Goal: Information Seeking & Learning: Learn about a topic

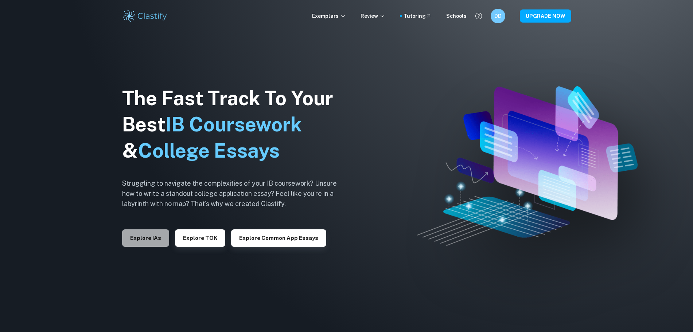
click at [167, 240] on button "Explore IAs" at bounding box center [145, 238] width 47 height 17
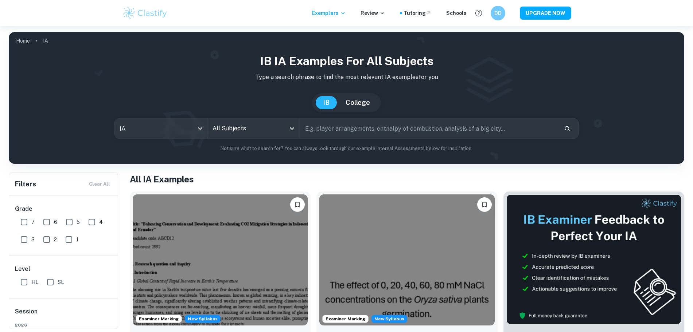
click at [14, 226] on div "Grade 7 6 5 4 3 2 1" at bounding box center [63, 226] width 109 height 60
click at [21, 225] on input "7" at bounding box center [24, 222] width 15 height 15
checkbox input "true"
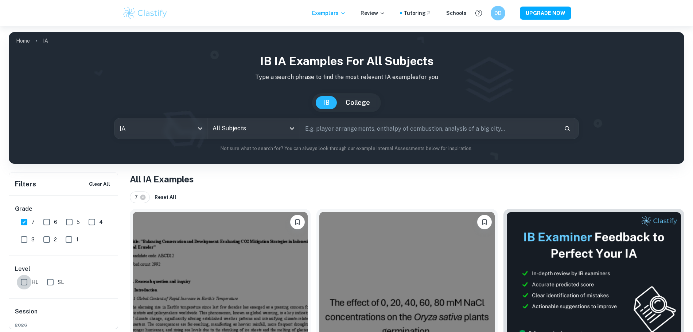
click at [28, 285] on input "HL" at bounding box center [24, 282] width 15 height 15
checkbox input "true"
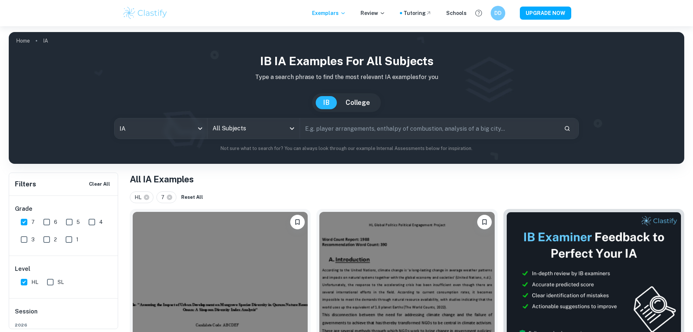
click at [359, 124] on input "text" at bounding box center [429, 128] width 258 height 20
type input "m"
click at [265, 126] on input "All Subjects" at bounding box center [248, 129] width 75 height 14
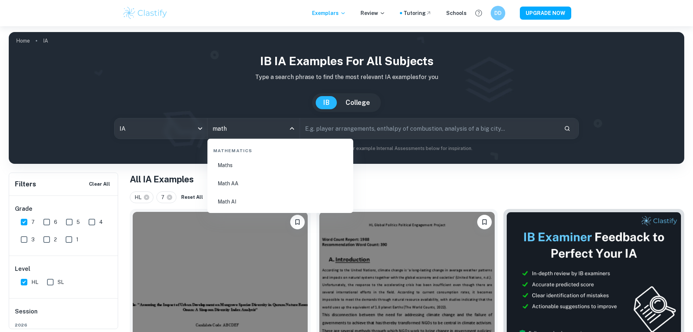
click at [236, 181] on li "Math AA" at bounding box center [280, 183] width 140 height 17
type input "Math AA"
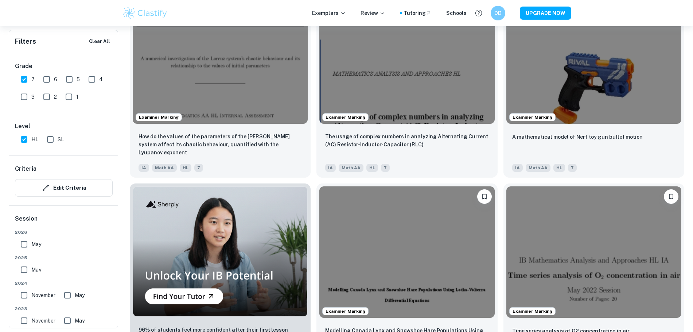
scroll to position [488, 0]
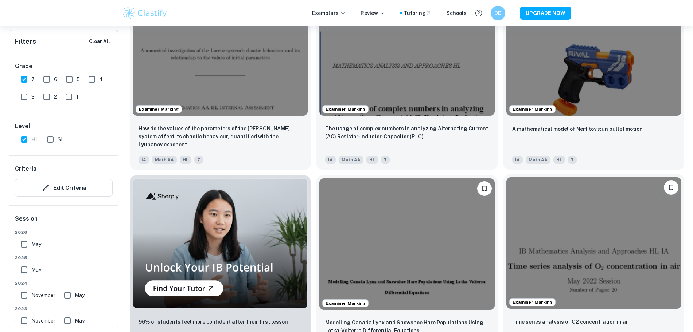
drag, startPoint x: 187, startPoint y: 222, endPoint x: 210, endPoint y: 190, distance: 39.1
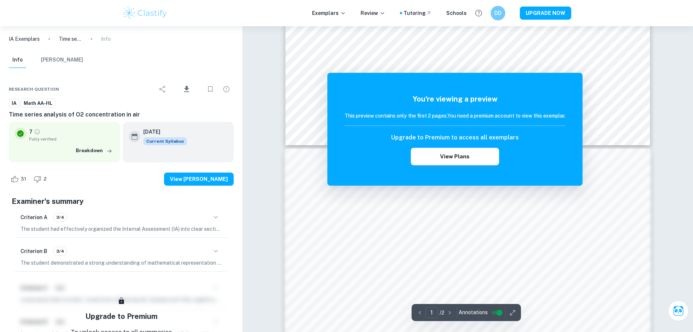
scroll to position [505, 0]
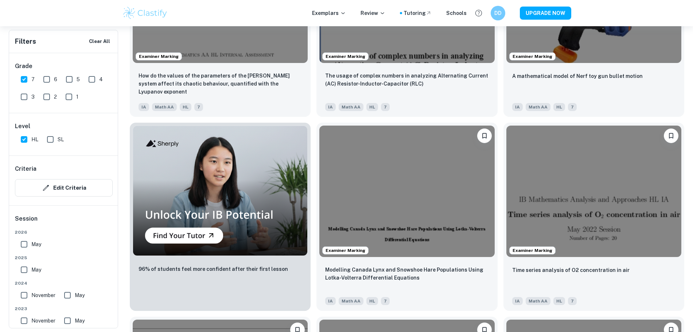
scroll to position [692, 0]
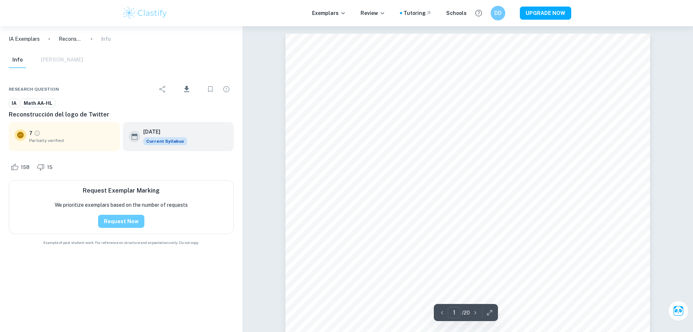
click at [119, 221] on button "Request Now" at bounding box center [121, 221] width 46 height 13
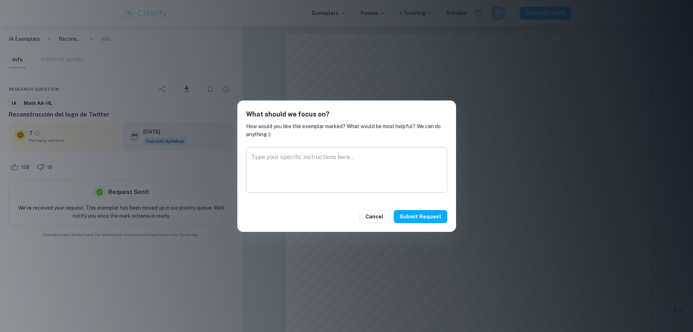
click at [356, 161] on textarea at bounding box center [346, 170] width 191 height 34
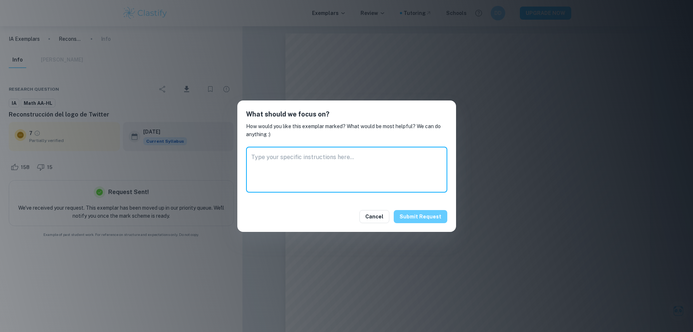
click at [417, 214] on button "Submit request" at bounding box center [421, 216] width 54 height 13
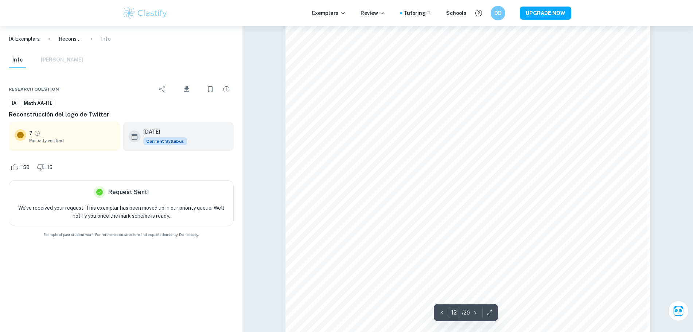
scroll to position [5532, 0]
type input "20"
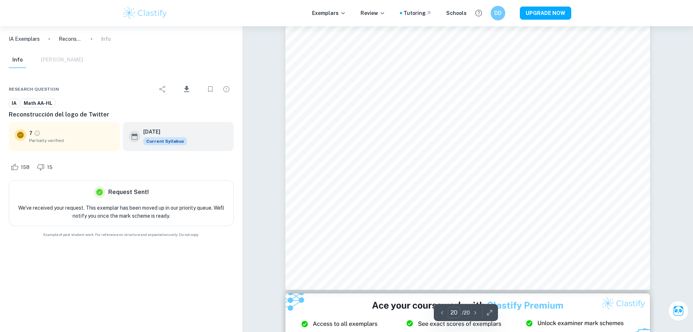
scroll to position [9496, 0]
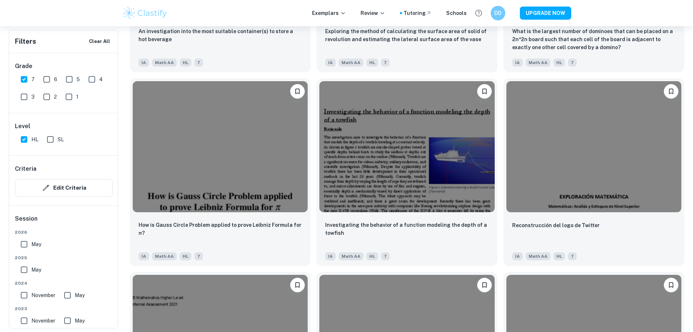
scroll to position [1050, 0]
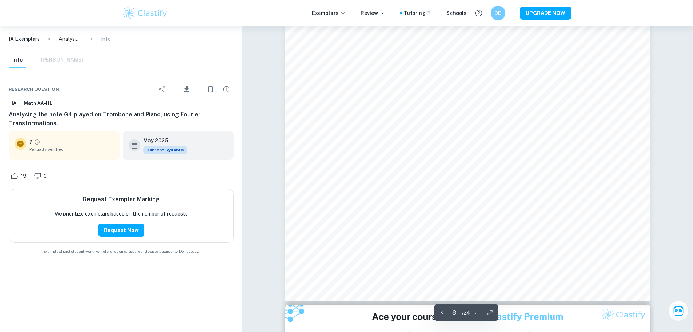
scroll to position [4157, 0]
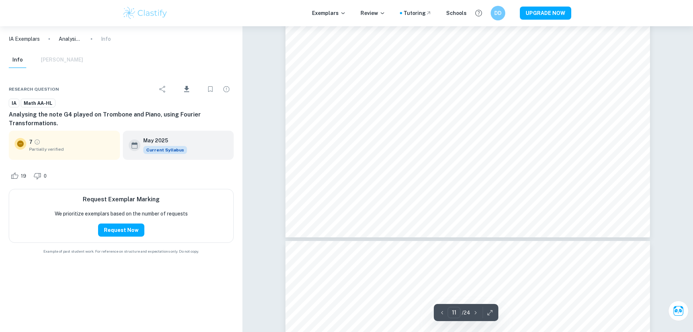
type input "12"
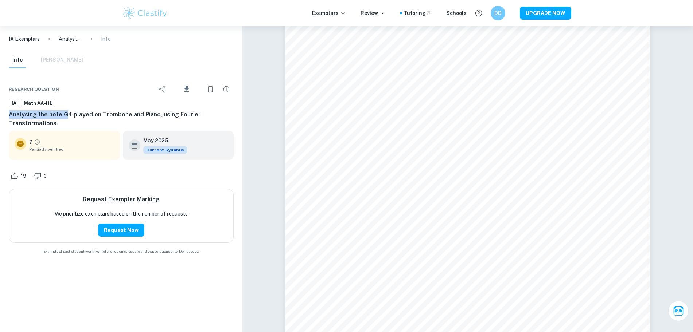
drag, startPoint x: 64, startPoint y: 117, endPoint x: 1, endPoint y: 116, distance: 62.7
click at [1, 116] on div "Research question Download IA Math AA-HL Analysing the note G4 played on Trombo…" at bounding box center [121, 167] width 242 height 192
click at [55, 120] on h6 "Analysing the note G4 played on Trombone and Piano, using Fourier Transformatio…" at bounding box center [121, 118] width 225 height 17
drag, startPoint x: 42, startPoint y: 121, endPoint x: 0, endPoint y: 116, distance: 42.5
click at [0, 116] on div "Research question Download IA Math AA-HL Analysing the note G4 played on Trombo…" at bounding box center [121, 167] width 242 height 192
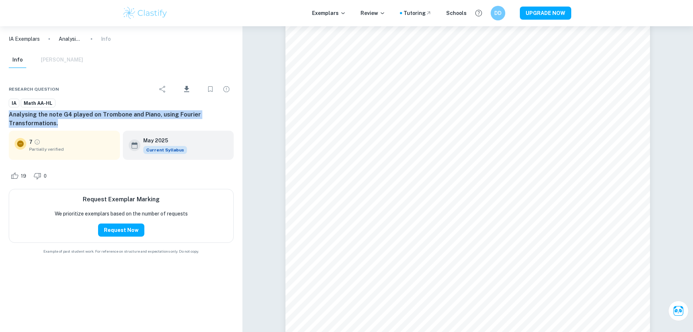
copy h6 "Analysing the note G4 played on Trombone and Piano, using Fourier Transformatio…"
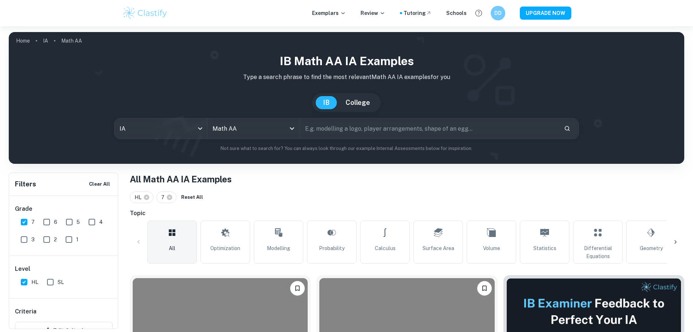
click at [345, 132] on input "text" at bounding box center [429, 128] width 258 height 20
type input "STOCK"
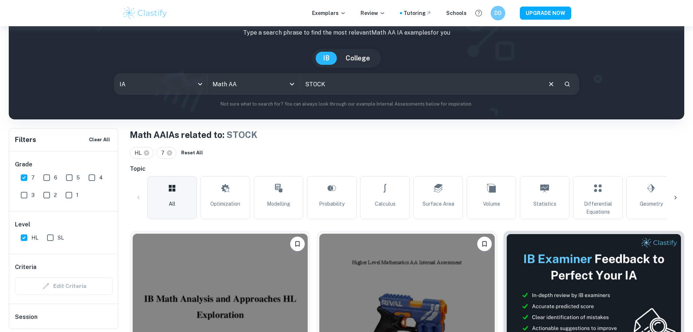
scroll to position [97, 0]
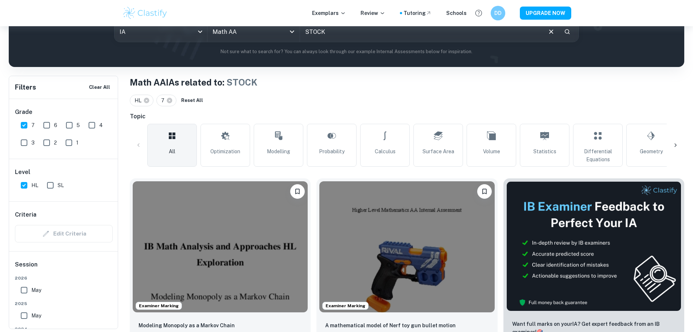
click at [21, 126] on input "7" at bounding box center [24, 125] width 15 height 15
checkbox input "false"
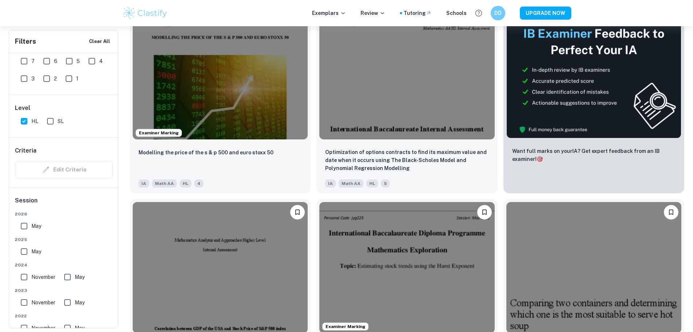
scroll to position [248, 0]
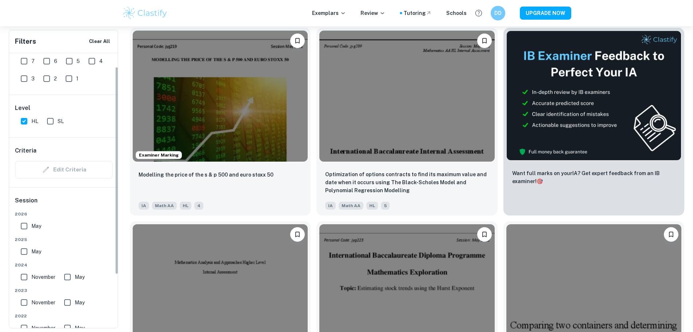
click at [46, 59] on input "6" at bounding box center [46, 61] width 15 height 15
checkbox input "true"
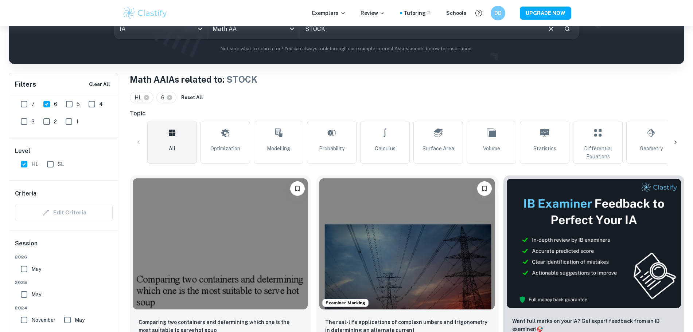
scroll to position [117, 0]
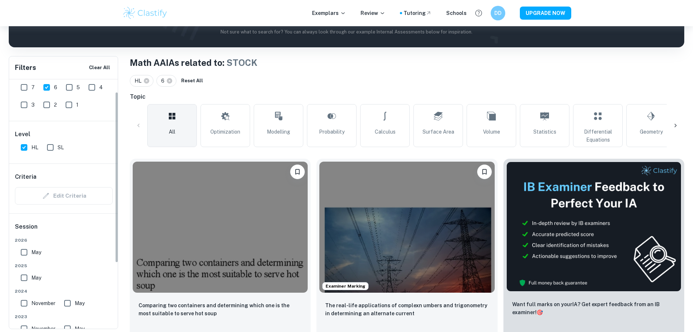
click at [221, 137] on link "Optimization" at bounding box center [225, 125] width 50 height 43
type input "Optimization"
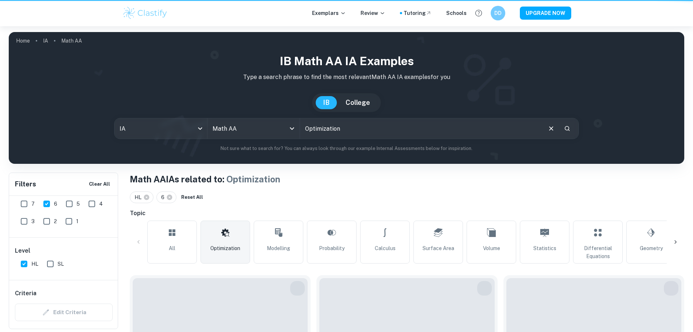
click at [20, 85] on div "IB Math AA IA examples Type a search phrase to find the most relevant Math AA I…" at bounding box center [347, 102] width 664 height 100
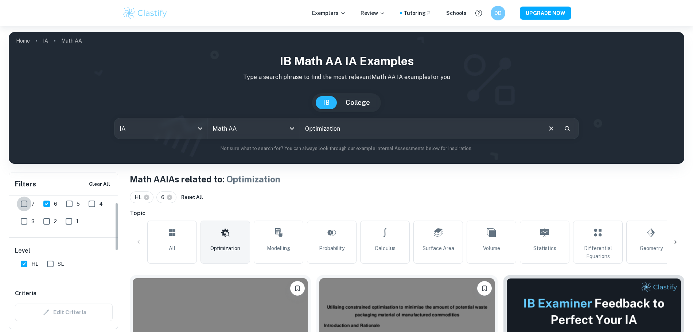
click at [24, 197] on input "7" at bounding box center [24, 204] width 15 height 15
checkbox input "true"
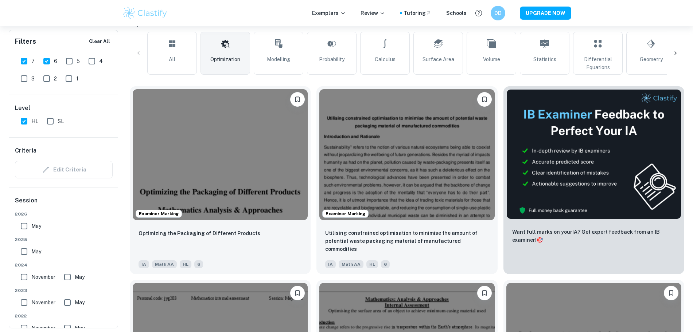
scroll to position [184, 0]
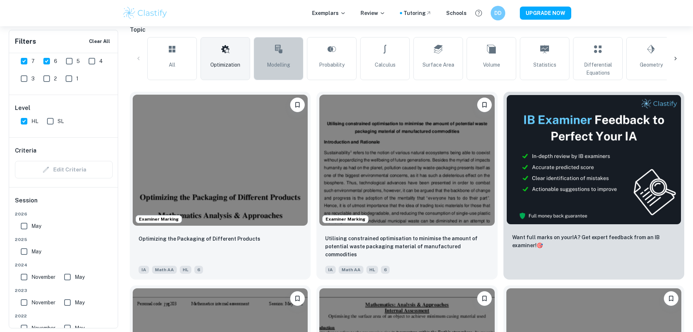
click at [277, 54] on icon at bounding box center [278, 48] width 9 height 17
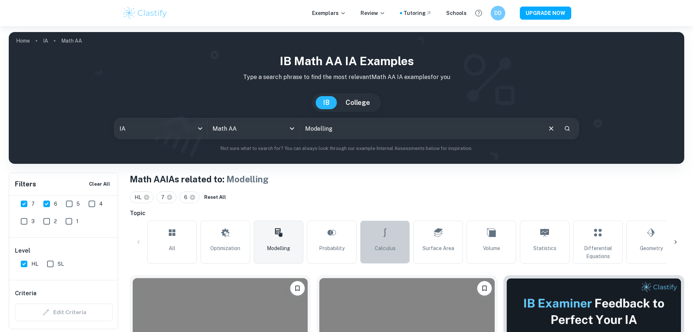
click at [389, 245] on span "Calculus" at bounding box center [385, 249] width 21 height 8
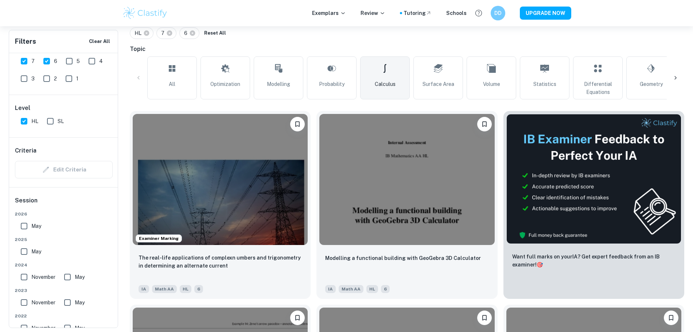
scroll to position [102, 0]
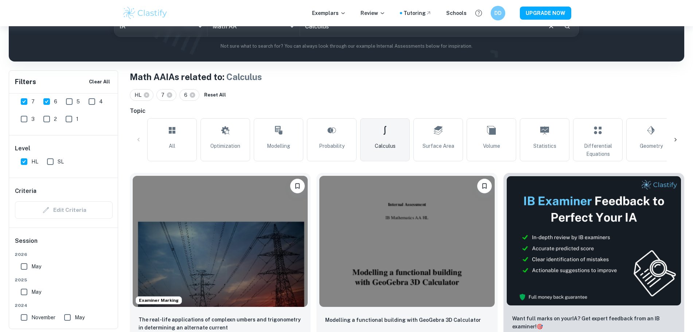
click at [599, 142] on span "Differential Equations" at bounding box center [597, 150] width 43 height 16
type input "Differential Equations"
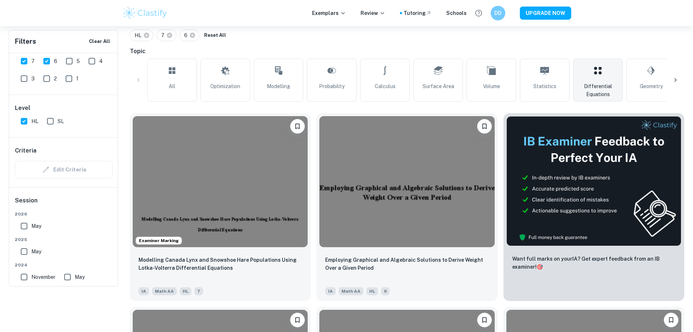
scroll to position [100, 0]
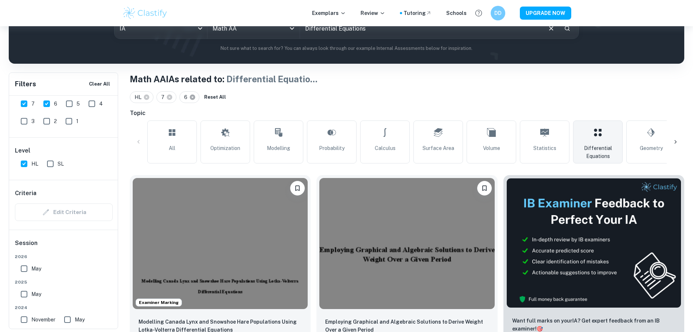
click at [191, 97] on icon at bounding box center [192, 97] width 5 height 5
checkbox input "false"
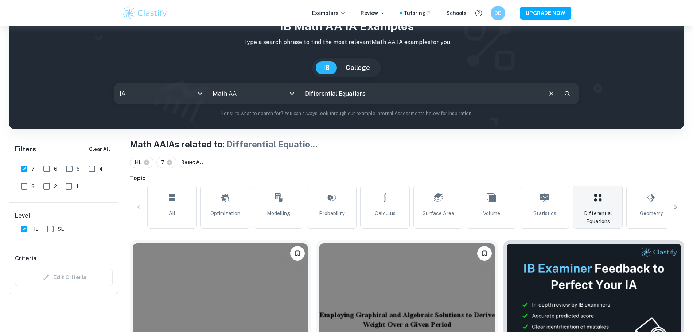
scroll to position [0, 0]
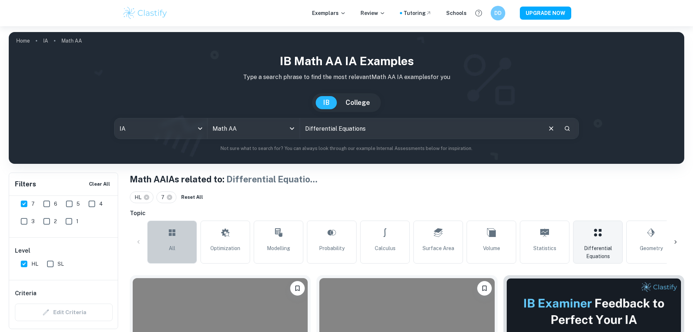
click at [194, 230] on link "All" at bounding box center [172, 242] width 50 height 43
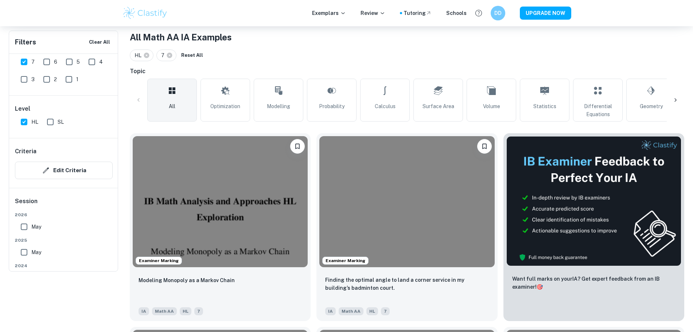
scroll to position [69, 0]
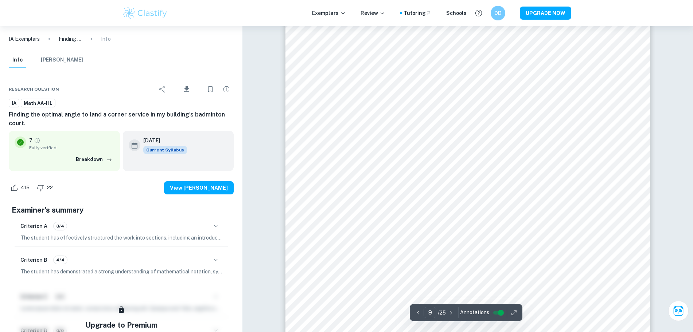
scroll to position [4540, 0]
type input "25"
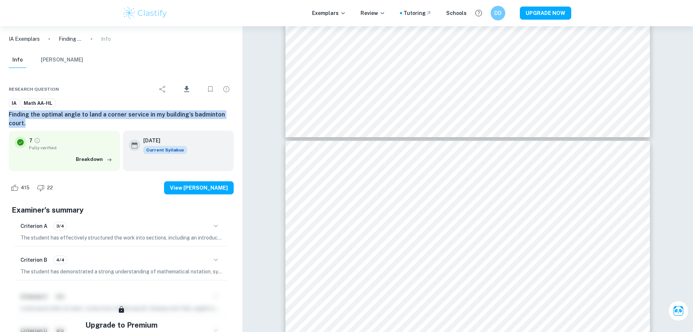
drag, startPoint x: 24, startPoint y: 125, endPoint x: 5, endPoint y: 117, distance: 21.0
click at [5, 117] on div "Research question Download IA Math AA-HL Finding the optimal angle to land a co…" at bounding box center [121, 239] width 242 height 337
copy h6 "Finding the optimal angle to land a corner service in my building’s badminton c…"
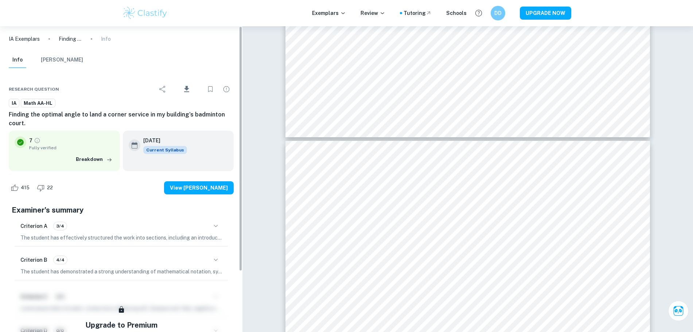
click at [140, 97] on div "Research question Download" at bounding box center [121, 89] width 225 height 19
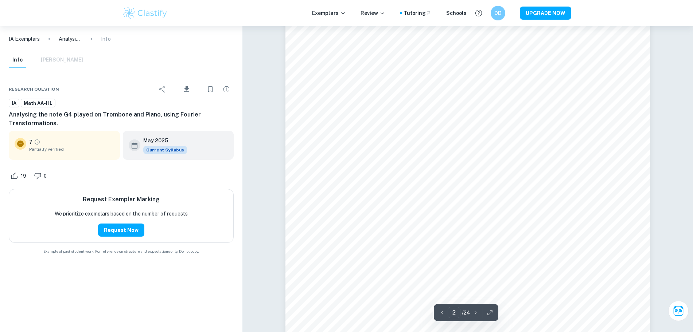
scroll to position [571, 0]
type input "14"
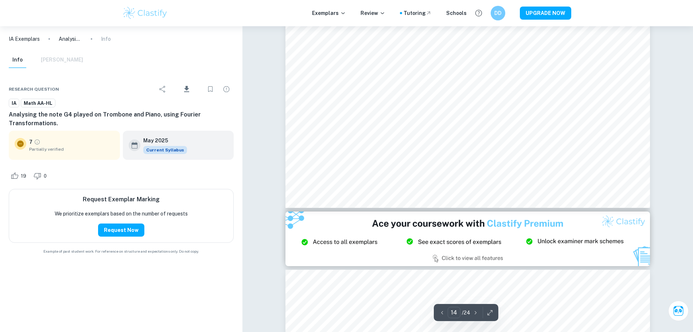
scroll to position [7276, 0]
